Goal: Browse casually: Explore the website without a specific task or goal

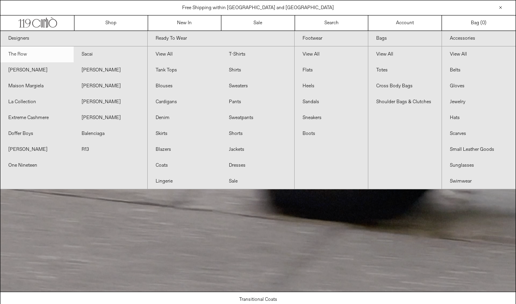
click at [27, 54] on link "The Row" at bounding box center [36, 54] width 73 height 16
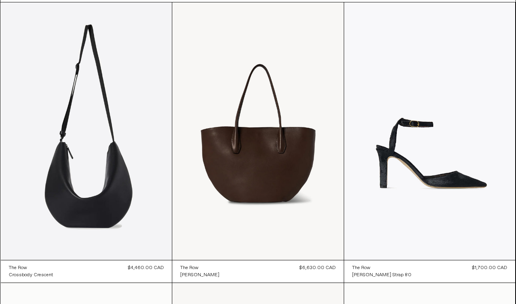
scroll to position [41, 0]
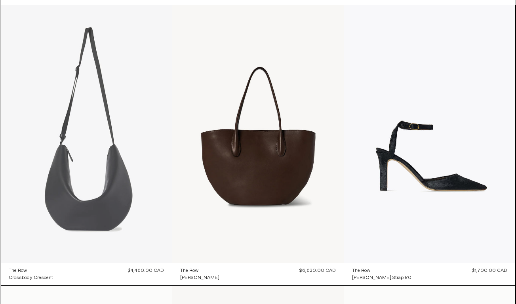
click at [117, 220] on at bounding box center [87, 133] width 172 height 257
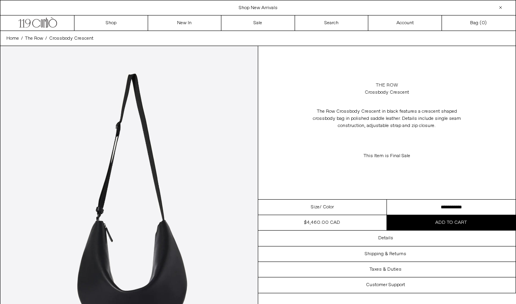
click at [382, 85] on link "The Row" at bounding box center [387, 85] width 22 height 7
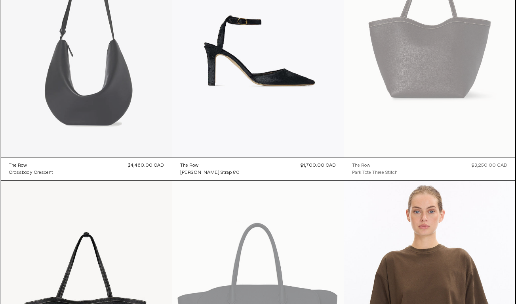
scroll to position [130, 0]
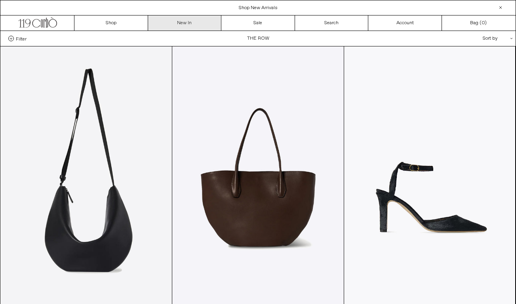
click at [183, 22] on link "New In" at bounding box center [185, 22] width 74 height 15
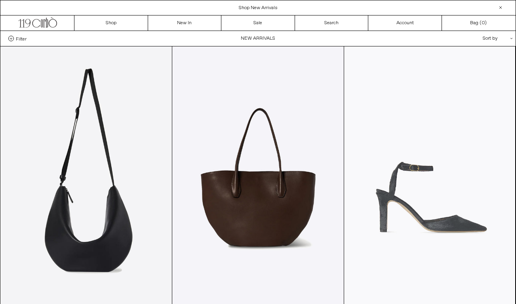
click at [440, 122] on at bounding box center [430, 174] width 172 height 257
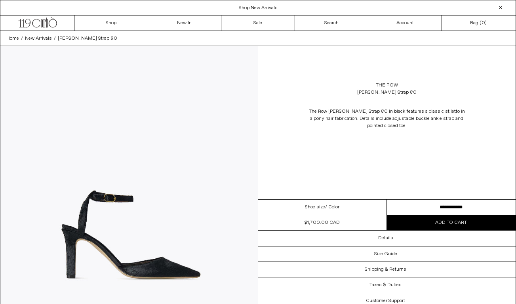
click at [382, 84] on link "The Row" at bounding box center [387, 85] width 22 height 7
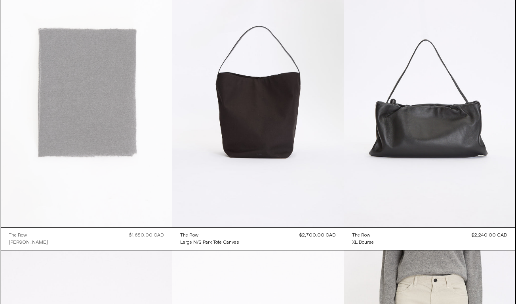
scroll to position [1766, 0]
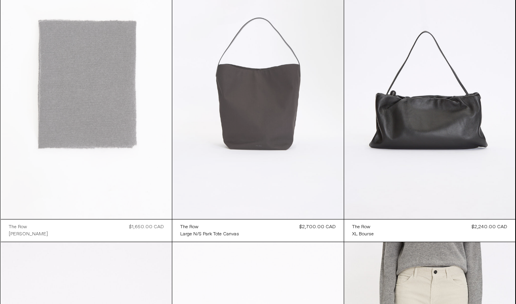
click at [247, 99] on at bounding box center [258, 90] width 172 height 257
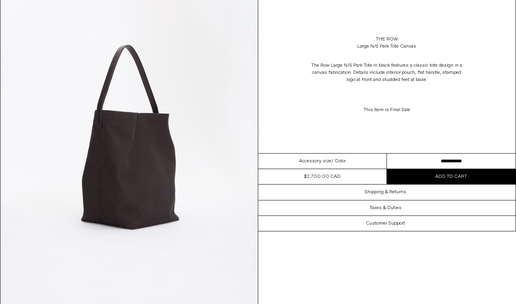
scroll to position [374, 0]
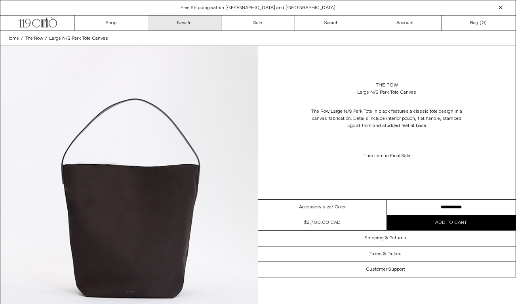
click at [188, 23] on link "New In" at bounding box center [185, 22] width 74 height 15
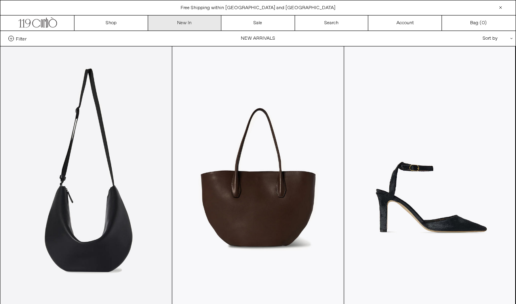
click at [195, 24] on link "New In" at bounding box center [185, 22] width 74 height 15
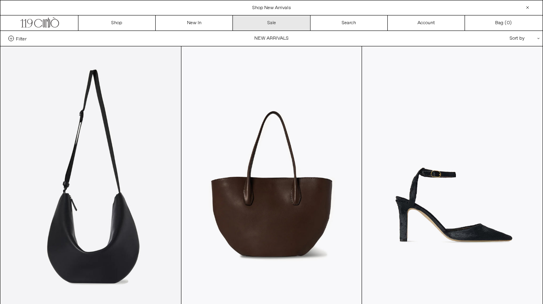
click at [269, 27] on link "Sale" at bounding box center [271, 22] width 77 height 15
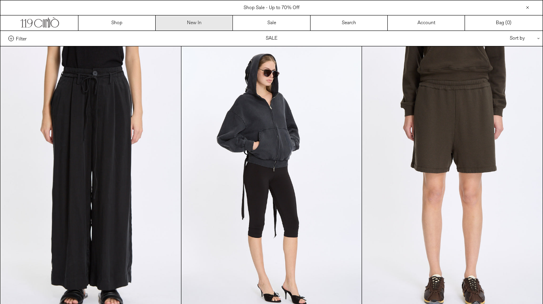
click at [199, 24] on link "New In" at bounding box center [194, 22] width 77 height 15
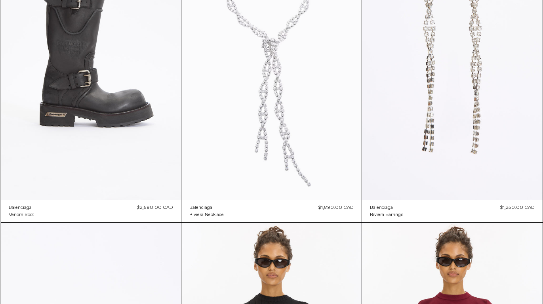
scroll to position [1266, 0]
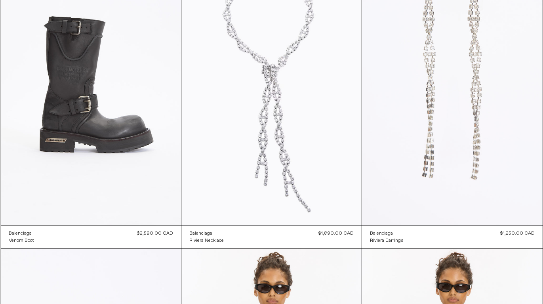
click at [415, 92] on at bounding box center [452, 90] width 180 height 271
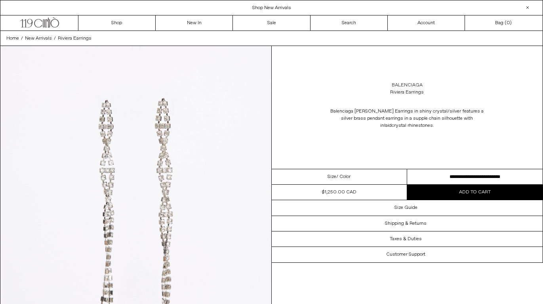
click at [408, 85] on link "Balenciaga" at bounding box center [407, 85] width 31 height 7
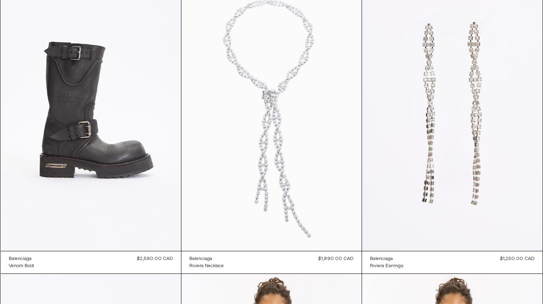
scroll to position [67, 0]
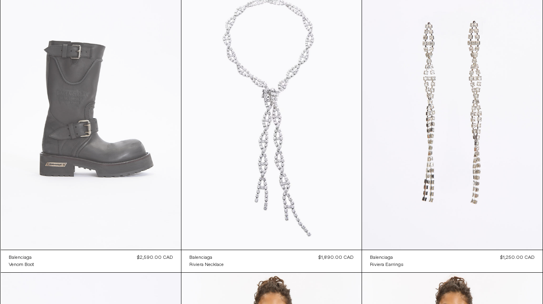
click at [48, 168] on at bounding box center [91, 114] width 180 height 271
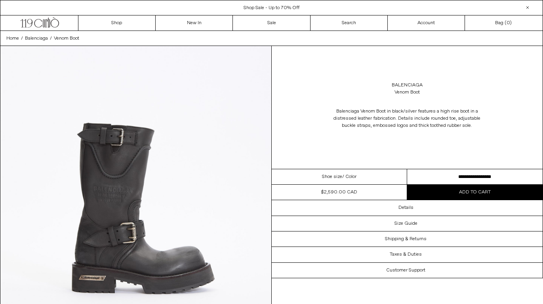
click at [455, 176] on select "**********" at bounding box center [475, 176] width 136 height 15
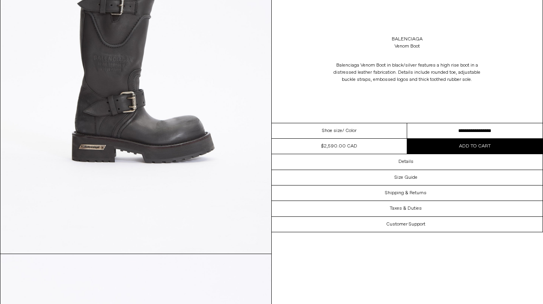
scroll to position [133, 0]
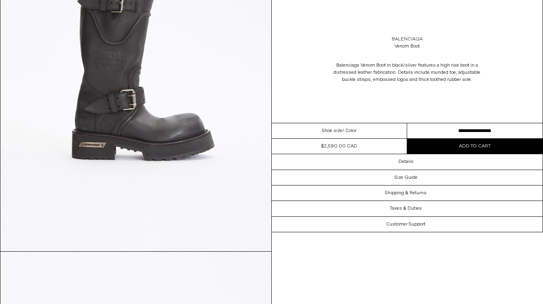
click at [405, 39] on link "Balenciaga" at bounding box center [407, 39] width 31 height 7
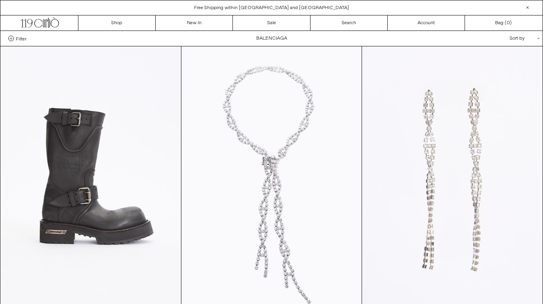
click at [446, 104] on at bounding box center [452, 181] width 180 height 271
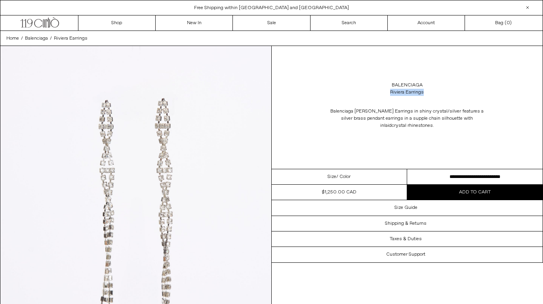
drag, startPoint x: 427, startPoint y: 93, endPoint x: 379, endPoint y: 91, distance: 48.0
click at [379, 91] on div "Balenciaga Riviera Earrings" at bounding box center [407, 89] width 271 height 22
copy div "Riviera Earrings"
click at [403, 82] on link "Balenciaga" at bounding box center [407, 85] width 31 height 7
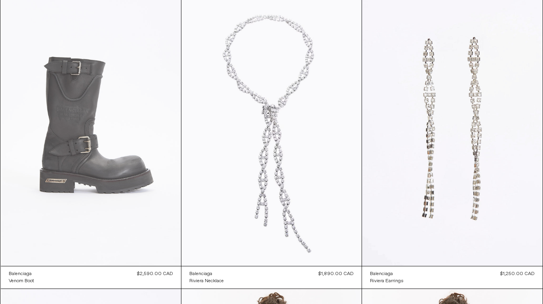
scroll to position [52, 0]
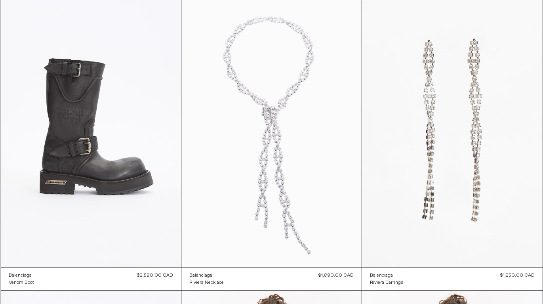
scroll to position [44, 0]
